Goal: Find specific page/section: Locate a particular part of the current website

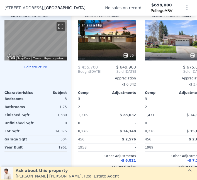
scroll to position [602, 0]
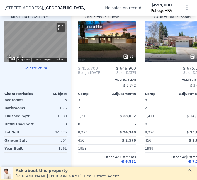
click at [60, 27] on button "Toggle fullscreen view" at bounding box center [61, 27] width 8 height 8
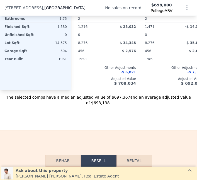
scroll to position [691, 0]
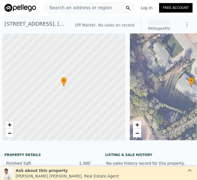
scroll to position [0, 2]
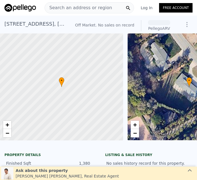
click at [177, 106] on div "• + −" at bounding box center [188, 86] width 123 height 107
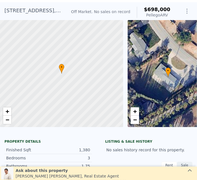
scroll to position [2, 0]
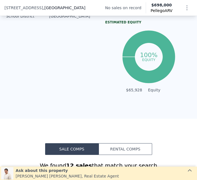
scroll to position [287, 0]
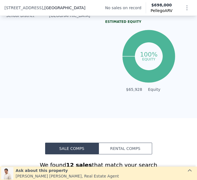
click at [138, 153] on button "Rental Comps" at bounding box center [125, 149] width 53 height 12
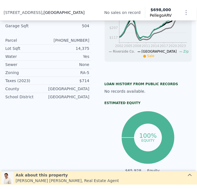
scroll to position [212, 1]
